Goal: Task Accomplishment & Management: Manage account settings

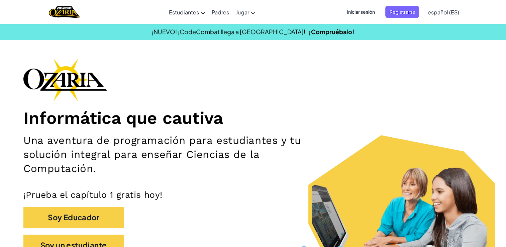
click at [362, 15] on span "Iniciar sesión" at bounding box center [360, 12] width 36 height 12
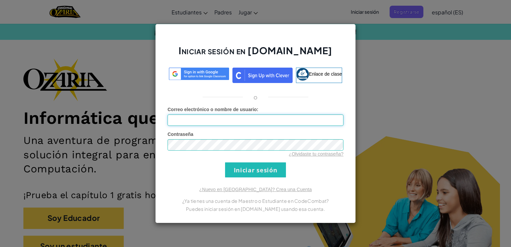
type input "[EMAIL_ADDRESS][DOMAIN_NAME]"
click at [276, 122] on input "[EMAIL_ADDRESS][DOMAIN_NAME]" at bounding box center [256, 119] width 176 height 11
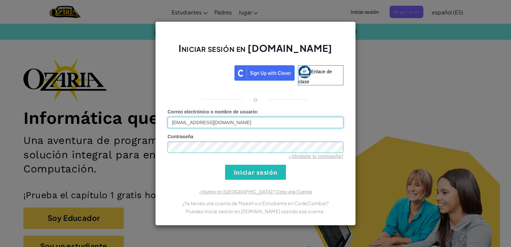
drag, startPoint x: 252, startPoint y: 120, endPoint x: 106, endPoint y: 100, distance: 147.3
click at [107, 99] on div "Iniciar sesión en [DOMAIN_NAME] Enlace de clase o Error desconocido. Correo ele…" at bounding box center [255, 123] width 511 height 247
drag, startPoint x: 308, startPoint y: 124, endPoint x: 308, endPoint y: 130, distance: 6.7
click at [308, 124] on input "[EMAIL_ADDRESS][DOMAIN_NAME]" at bounding box center [256, 122] width 176 height 11
drag, startPoint x: 310, startPoint y: 135, endPoint x: 309, endPoint y: 141, distance: 5.8
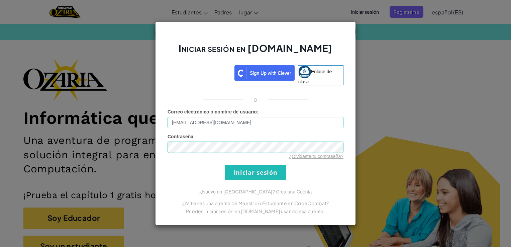
click at [310, 136] on div "Contraseña ¿Olvidaste tu contraseña?" at bounding box center [256, 146] width 176 height 26
click at [170, 25] on div "Iniciar sesión en [DOMAIN_NAME] Enlace de clase o Error desconocido. Correo ele…" at bounding box center [255, 123] width 201 height 204
click at [137, 35] on div "Iniciar sesión en [DOMAIN_NAME] Enlace de clase o Error desconocido. Correo ele…" at bounding box center [255, 123] width 511 height 247
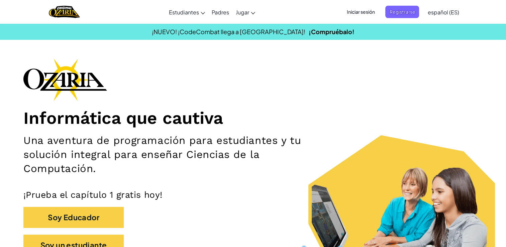
click at [385, 9] on ul "Iniciar sesión Registrarse" at bounding box center [380, 12] width 83 height 12
click at [377, 16] on span "Iniciar sesión" at bounding box center [360, 12] width 36 height 12
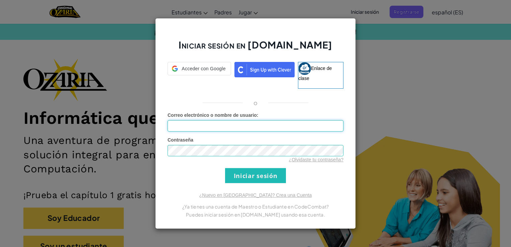
type input "[EMAIL_ADDRESS][DOMAIN_NAME]"
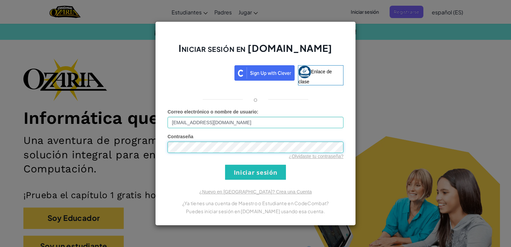
click at [81, 156] on div "Iniciar sesión en [DOMAIN_NAME] Enlace de clase o Error desconocido. Correo ele…" at bounding box center [255, 123] width 511 height 247
